Goal: Check status: Check status

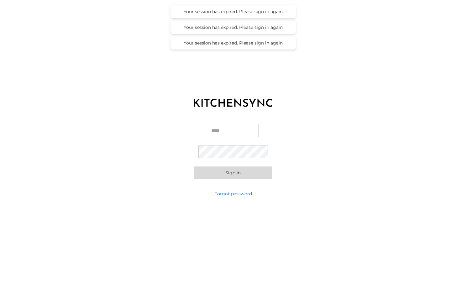
type input "**********"
click at [233, 172] on button "Sign in" at bounding box center [233, 172] width 78 height 13
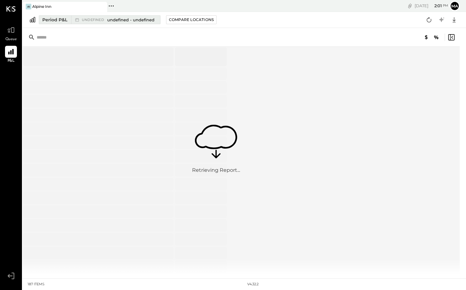
click at [110, 17] on span "undefined - undefined" at bounding box center [130, 20] width 47 height 6
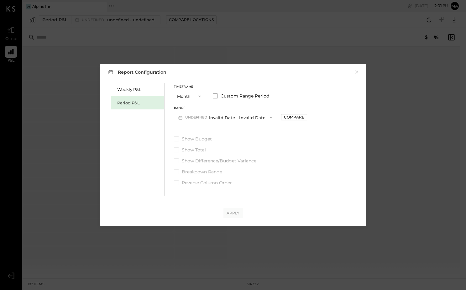
click at [199, 97] on icon "button" at bounding box center [199, 96] width 5 height 5
click at [195, 97] on div "Period" at bounding box center [189, 96] width 31 height 11
click at [209, 118] on button "P08 Aug 4 - 31, 2025" at bounding box center [206, 118] width 65 height 12
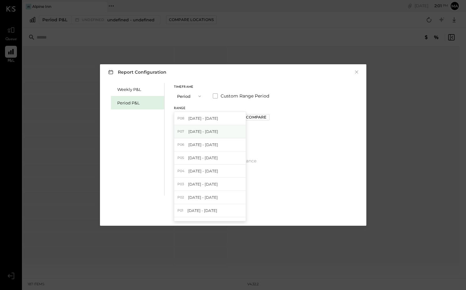
click at [204, 133] on span "Jun 30 - Aug 3, 2025" at bounding box center [203, 131] width 30 height 5
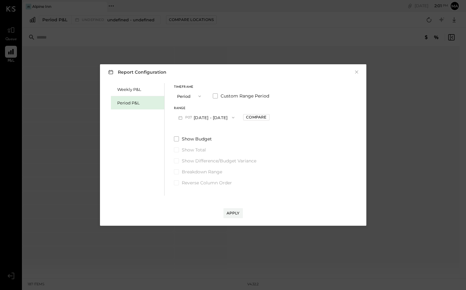
click at [176, 142] on div "Show Budget Show Total Show Difference/Budget Variance Breakdown Range Reverse …" at bounding box center [222, 161] width 96 height 50
click at [178, 137] on span at bounding box center [176, 138] width 5 height 5
click at [177, 161] on span at bounding box center [176, 160] width 5 height 5
click at [233, 213] on div "Apply" at bounding box center [232, 212] width 13 height 5
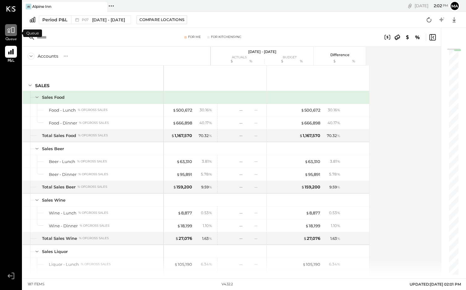
click at [11, 35] on div at bounding box center [11, 30] width 12 height 12
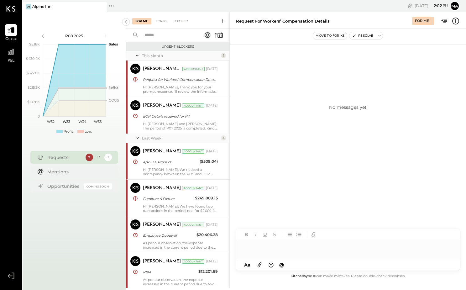
scroll to position [173, 0]
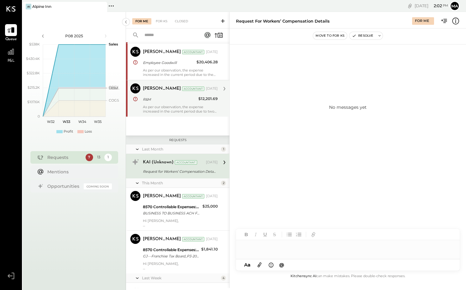
click at [184, 106] on div "As per our observation, the expense increased in the current period due to two …" at bounding box center [180, 109] width 75 height 9
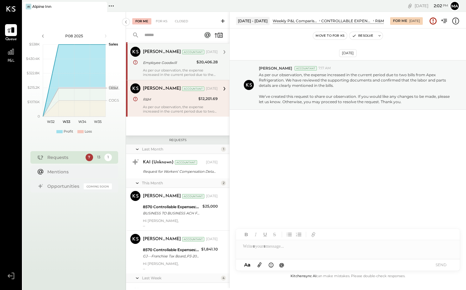
click at [189, 72] on div "As per our observation, the expense increased in the current period due to the …" at bounding box center [180, 72] width 75 height 9
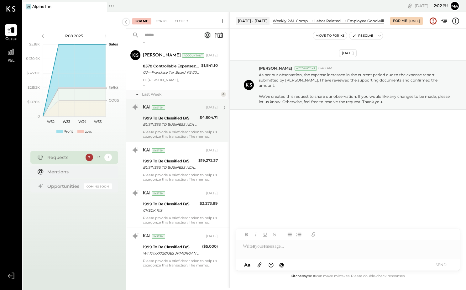
scroll to position [356, 0]
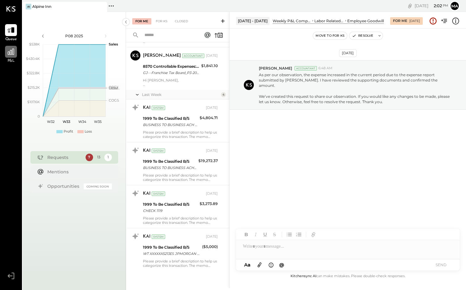
click at [9, 54] on icon at bounding box center [11, 52] width 8 height 8
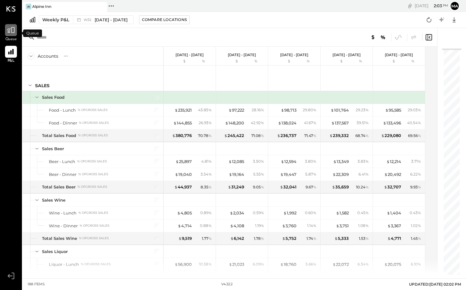
click at [8, 36] on div at bounding box center [11, 30] width 12 height 12
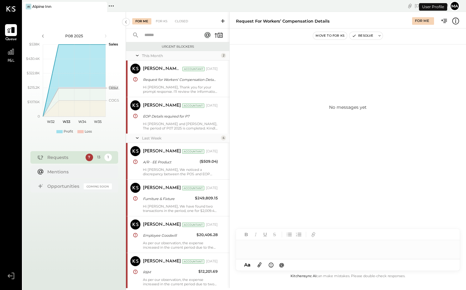
scroll to position [173, 0]
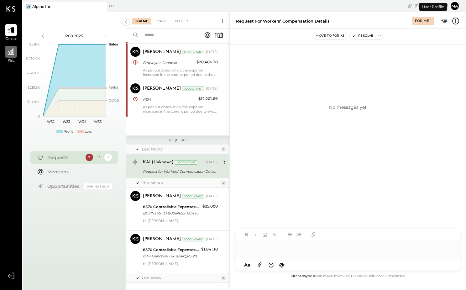
click at [10, 57] on div at bounding box center [11, 52] width 12 height 12
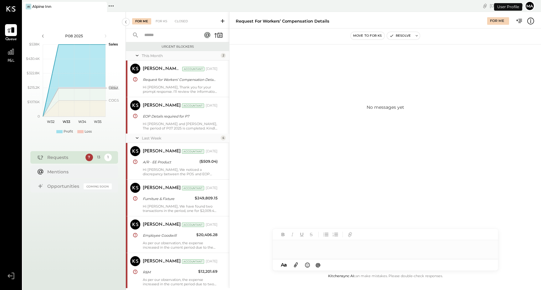
scroll to position [173, 0]
